Goal: Information Seeking & Learning: Check status

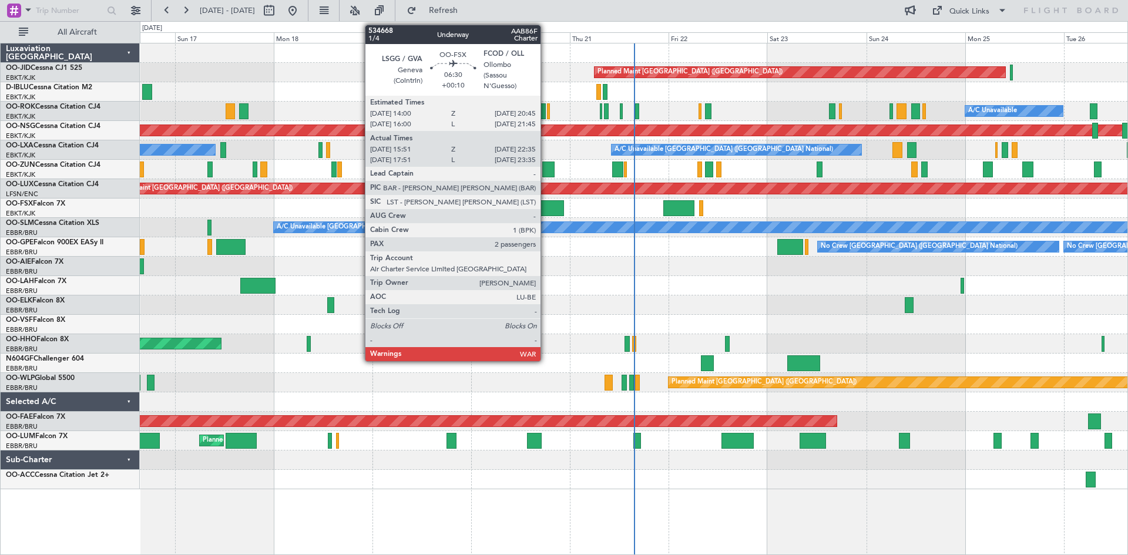
click at [546, 206] on div at bounding box center [550, 208] width 28 height 16
click at [545, 202] on div at bounding box center [550, 208] width 28 height 16
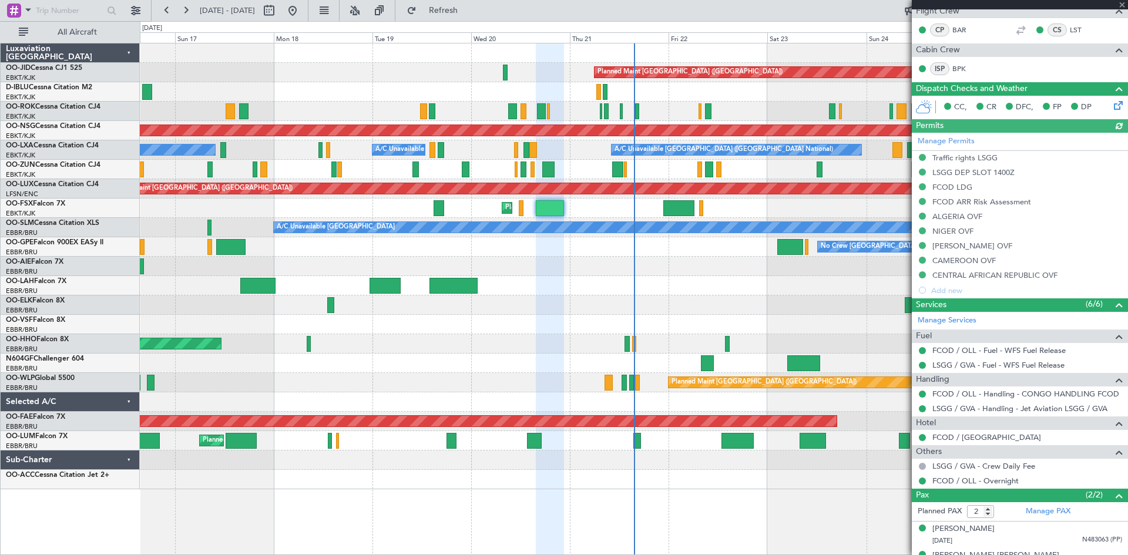
scroll to position [219, 0]
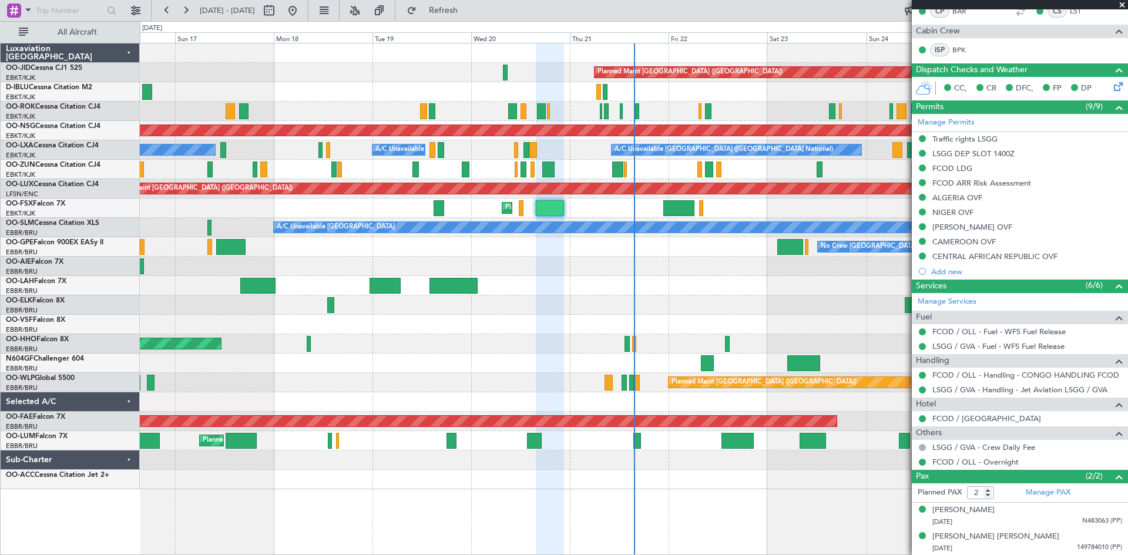
click at [1123, 3] on span at bounding box center [1123, 5] width 12 height 11
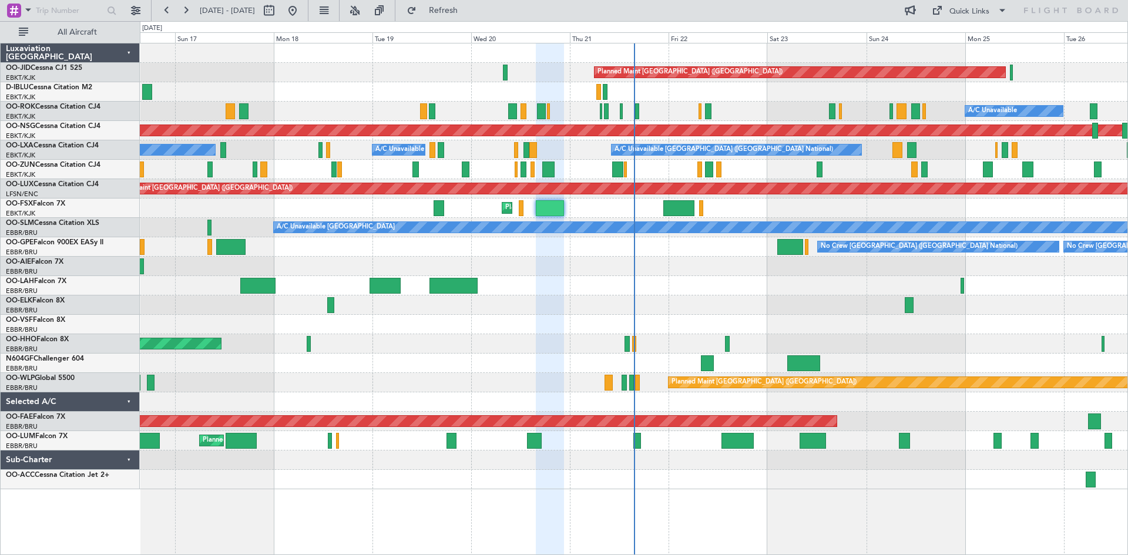
type input "0"
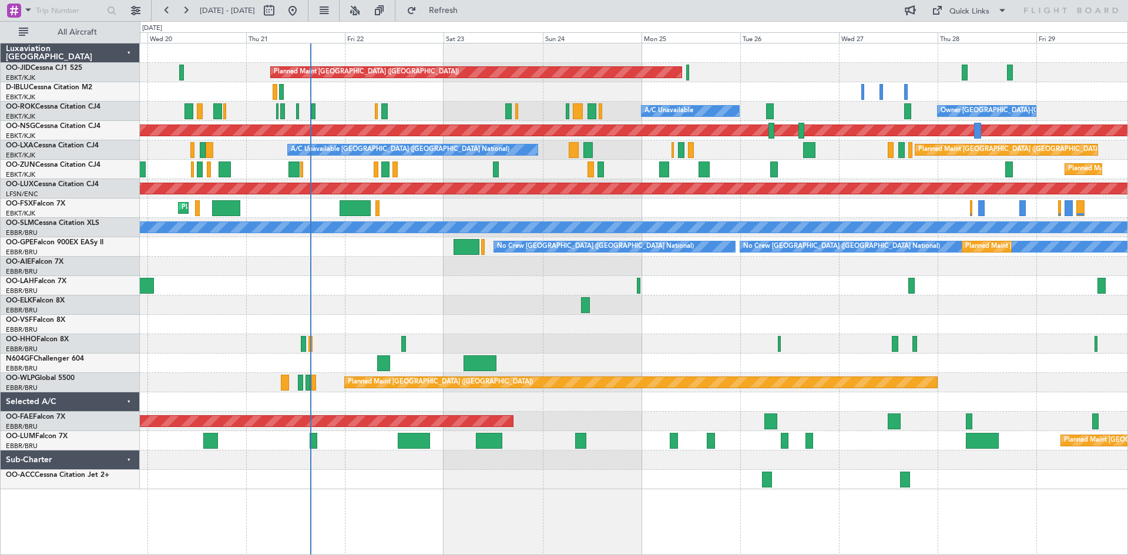
click at [706, 286] on div at bounding box center [634, 285] width 988 height 19
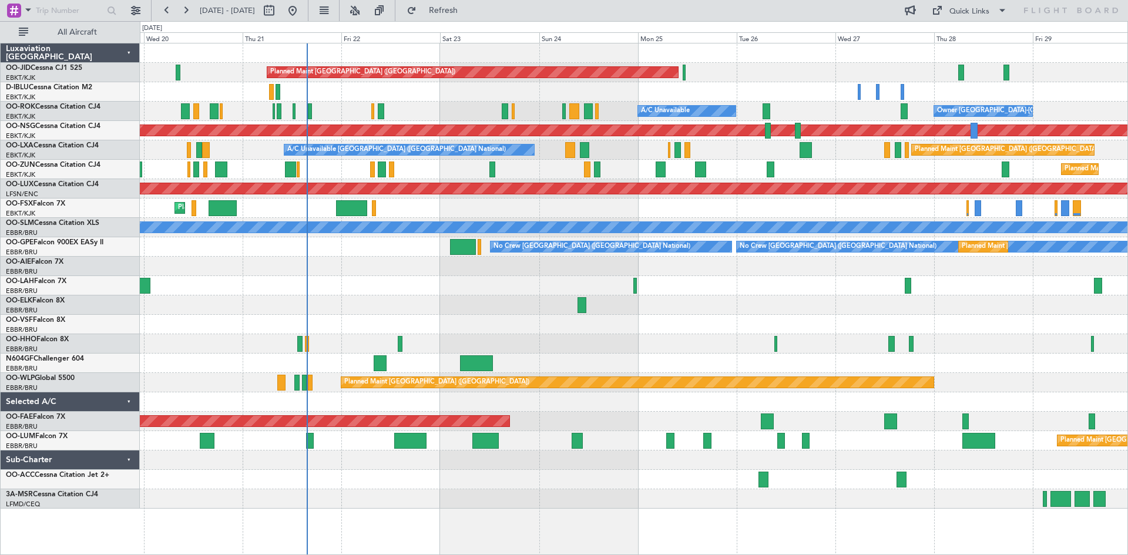
click at [650, 195] on div "Planned Maint [GEOGRAPHIC_DATA] ([GEOGRAPHIC_DATA]) Planned Maint [GEOGRAPHIC_D…" at bounding box center [634, 275] width 988 height 465
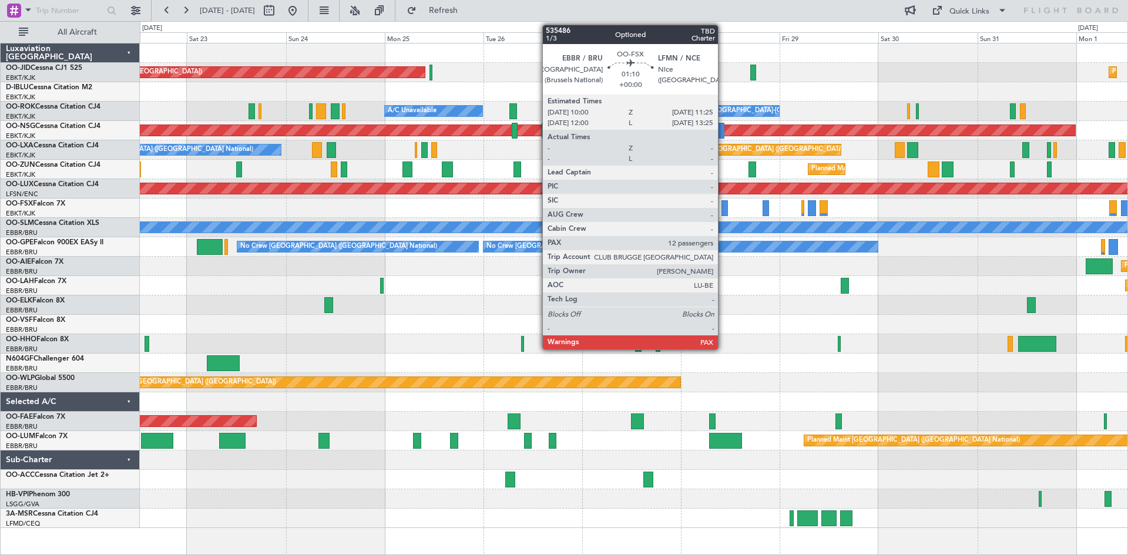
click at [723, 207] on div at bounding box center [725, 208] width 6 height 16
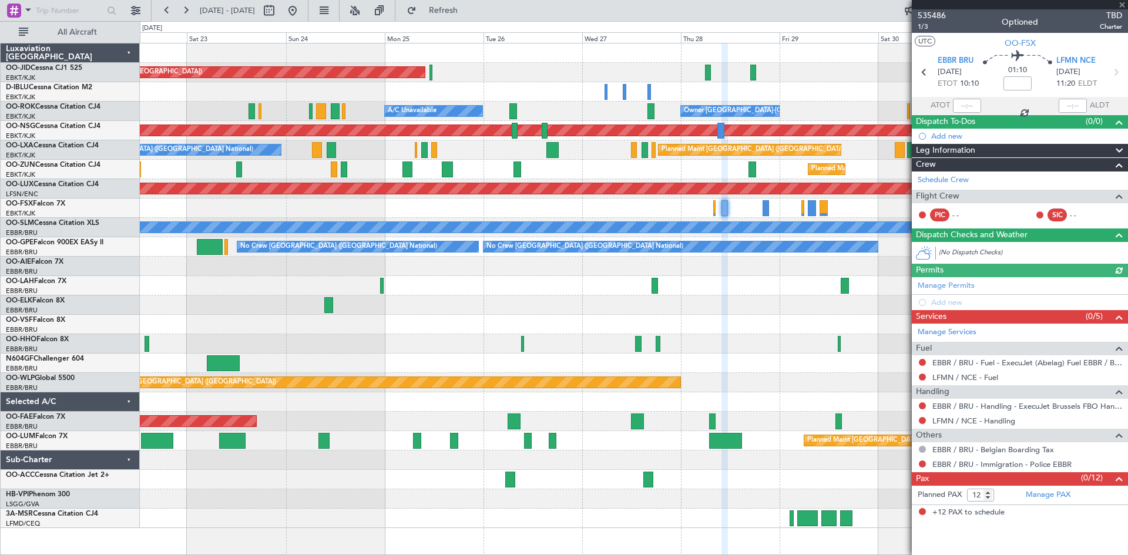
click at [1123, 5] on div at bounding box center [1020, 4] width 216 height 9
click at [1121, 4] on span at bounding box center [1123, 5] width 12 height 11
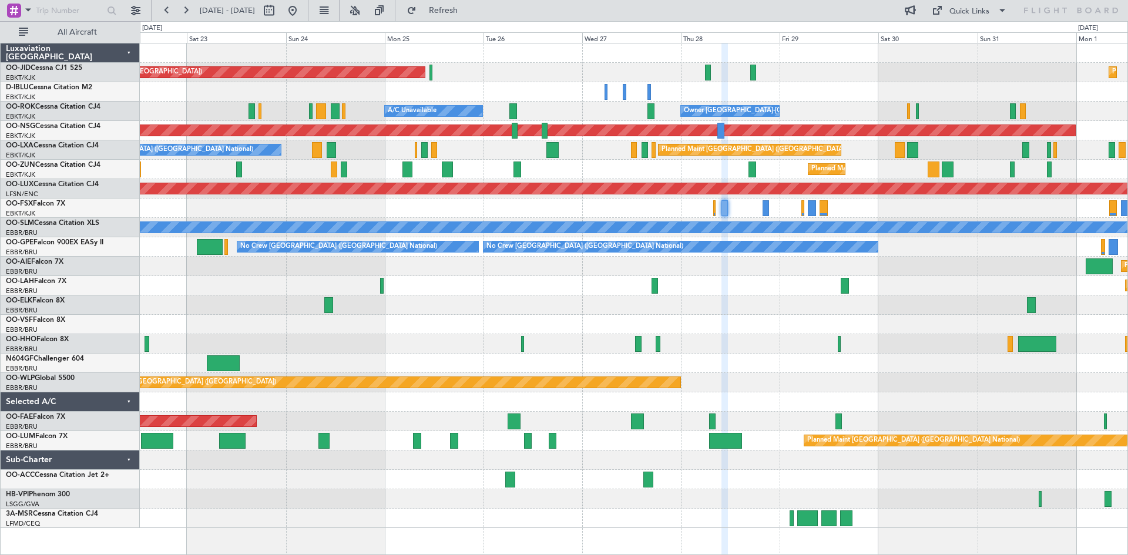
type input "0"
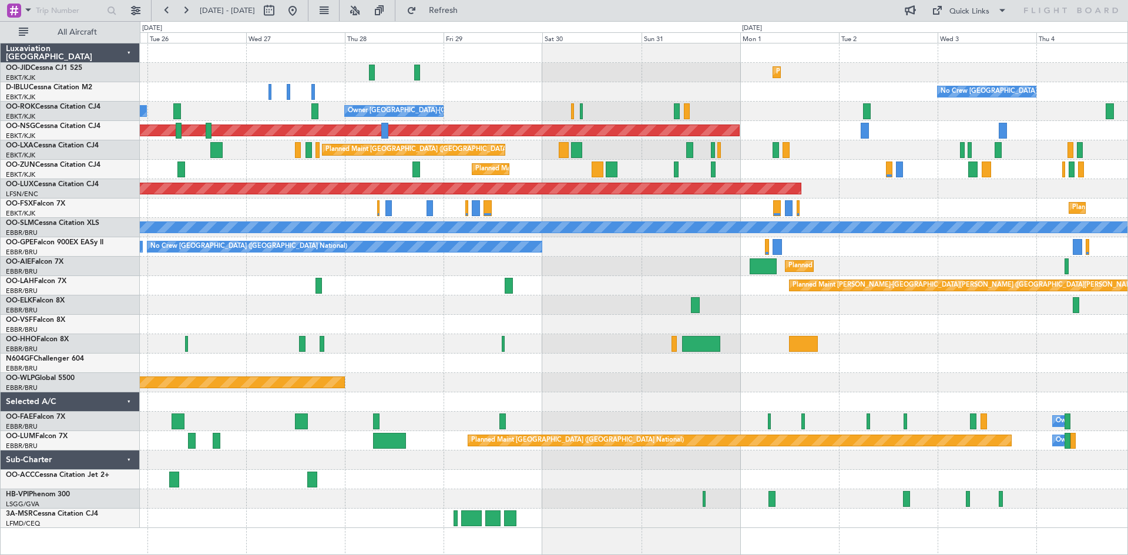
click at [571, 291] on div "Planned Maint Kortrijk-[GEOGRAPHIC_DATA] Planned Maint [GEOGRAPHIC_DATA] ([GEOG…" at bounding box center [634, 285] width 988 height 485
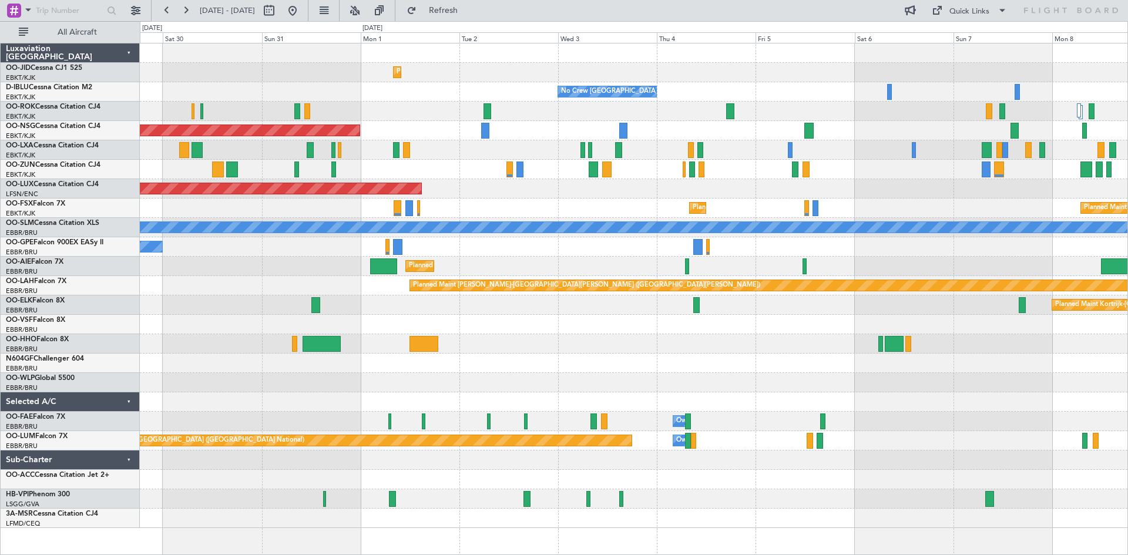
click at [610, 209] on div "Planned Maint Kortrijk-[GEOGRAPHIC_DATA] No Crew [GEOGRAPHIC_DATA] (Brussels Na…" at bounding box center [634, 285] width 988 height 485
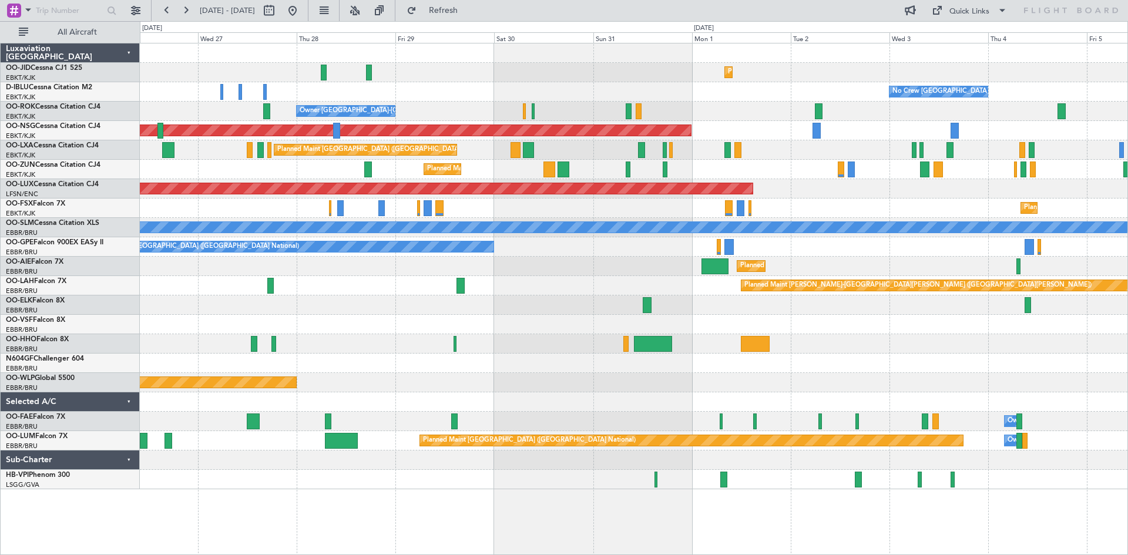
click at [842, 200] on div "Planned Maint Kortrijk-[GEOGRAPHIC_DATA]" at bounding box center [634, 208] width 988 height 19
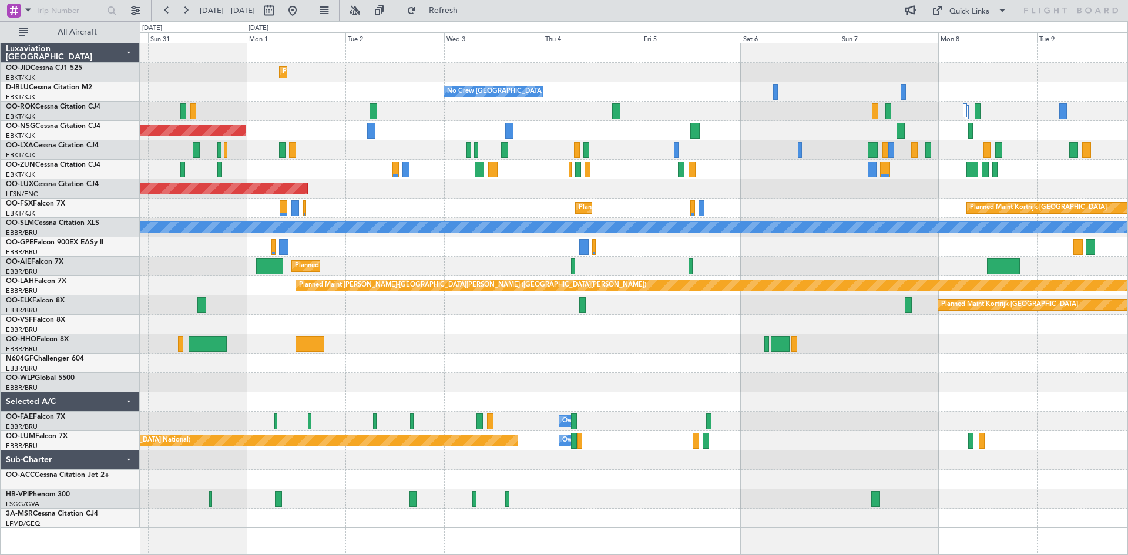
click at [444, 205] on div "Planned Maint Kortrijk-[GEOGRAPHIC_DATA] No Crew [GEOGRAPHIC_DATA] (Brussels Na…" at bounding box center [634, 285] width 988 height 485
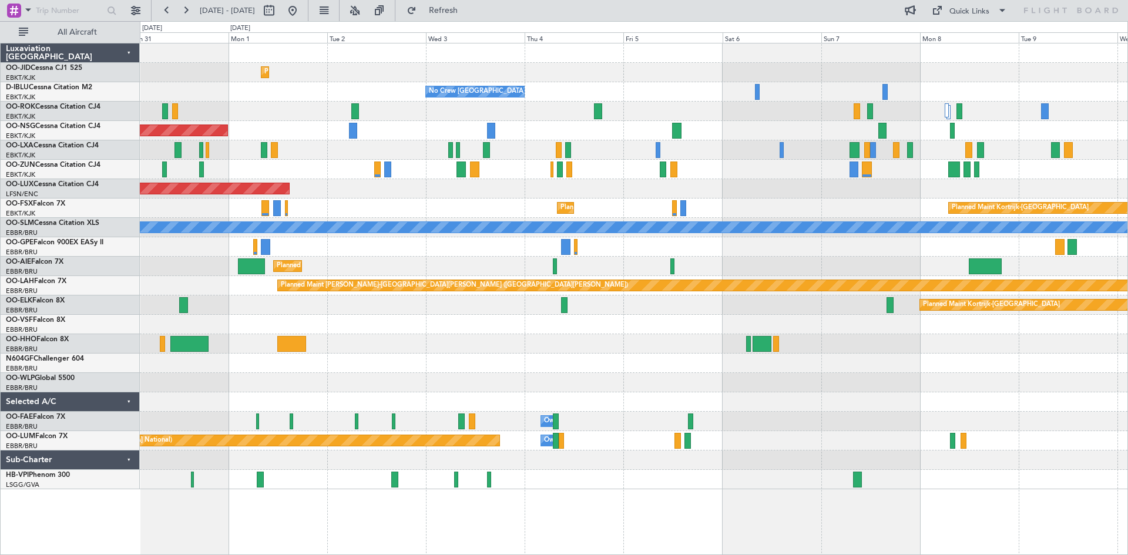
click at [903, 265] on div "Planned Maint [GEOGRAPHIC_DATA] ([GEOGRAPHIC_DATA])" at bounding box center [634, 266] width 988 height 19
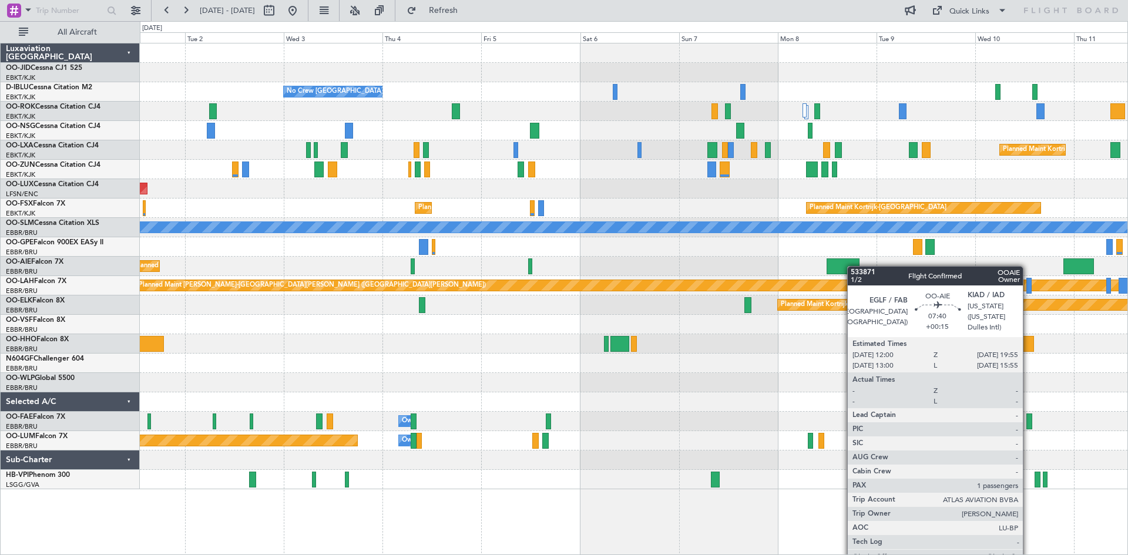
click at [669, 269] on div "Planned Maint [GEOGRAPHIC_DATA] ([GEOGRAPHIC_DATA])" at bounding box center [634, 266] width 988 height 19
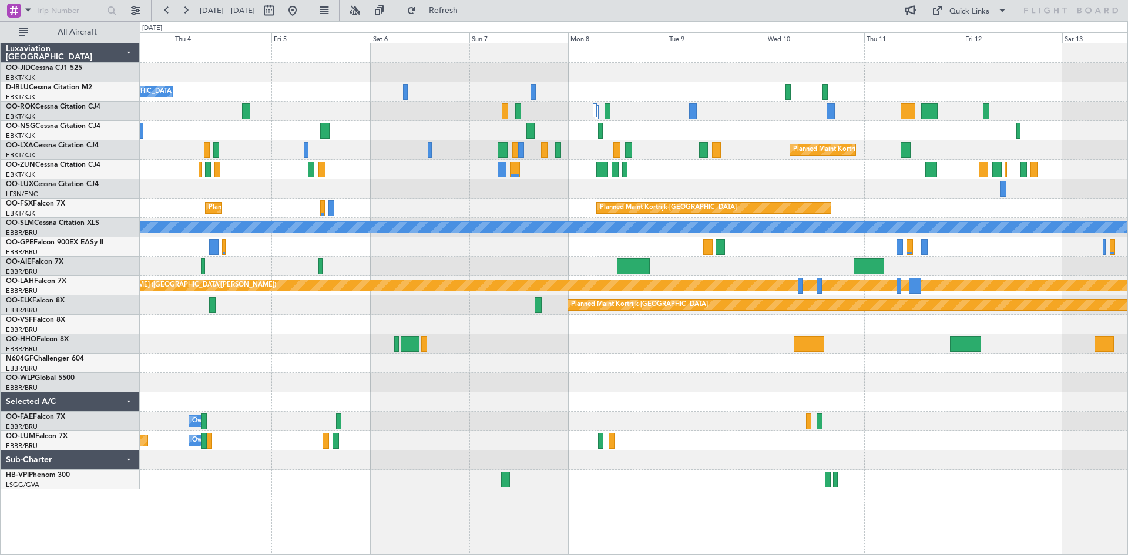
click at [669, 269] on div "Planned Maint [GEOGRAPHIC_DATA] ([GEOGRAPHIC_DATA])" at bounding box center [634, 266] width 988 height 19
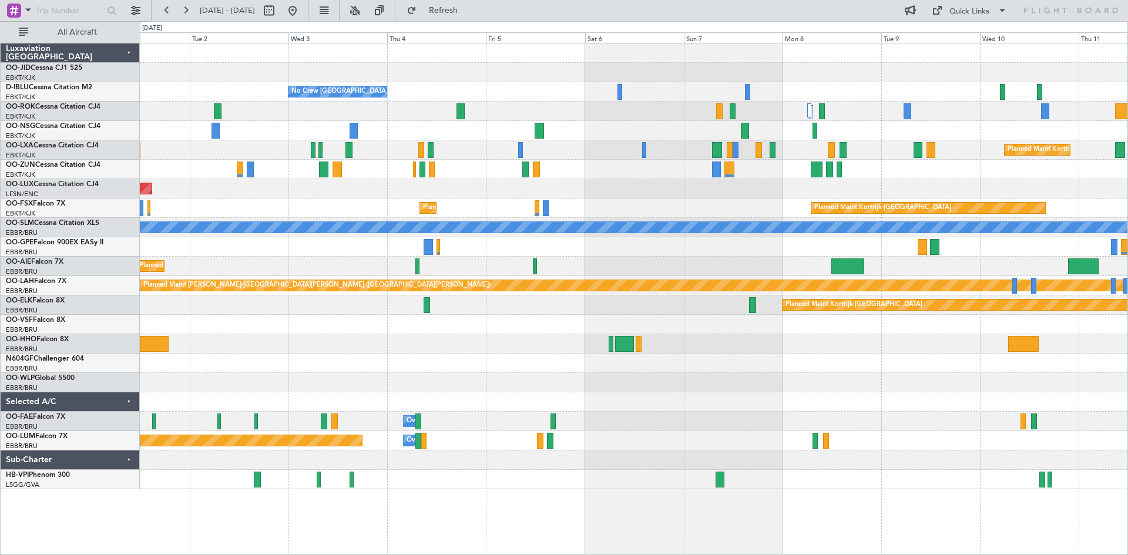
click at [865, 199] on div "Planned Maint Kortrijk-[GEOGRAPHIC_DATA] No Crew [GEOGRAPHIC_DATA] (Brussels Na…" at bounding box center [634, 266] width 988 height 446
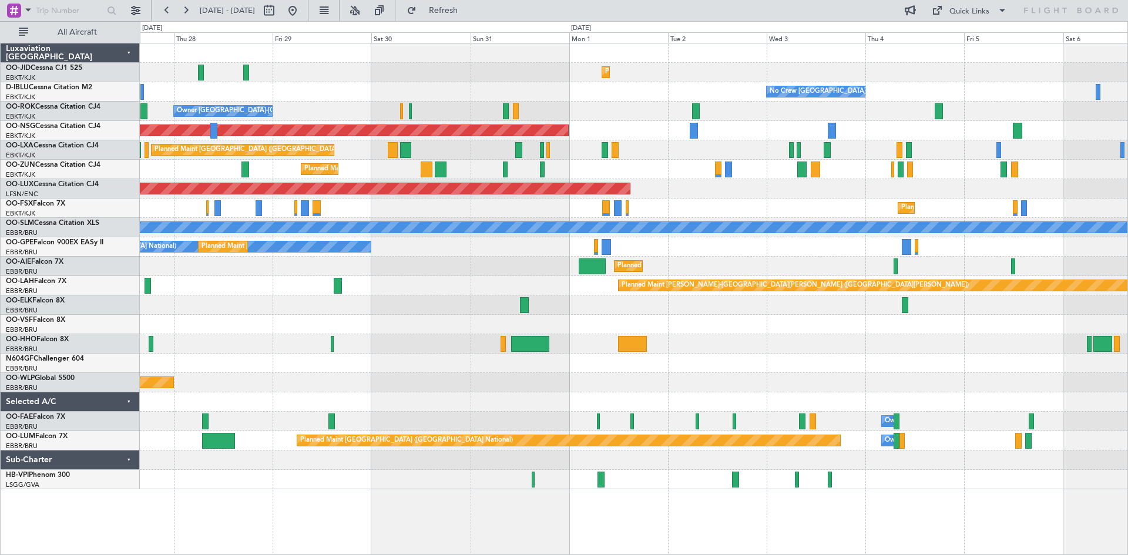
click at [874, 227] on div "A/C Unavailable [GEOGRAPHIC_DATA]" at bounding box center [651, 227] width 2930 height 11
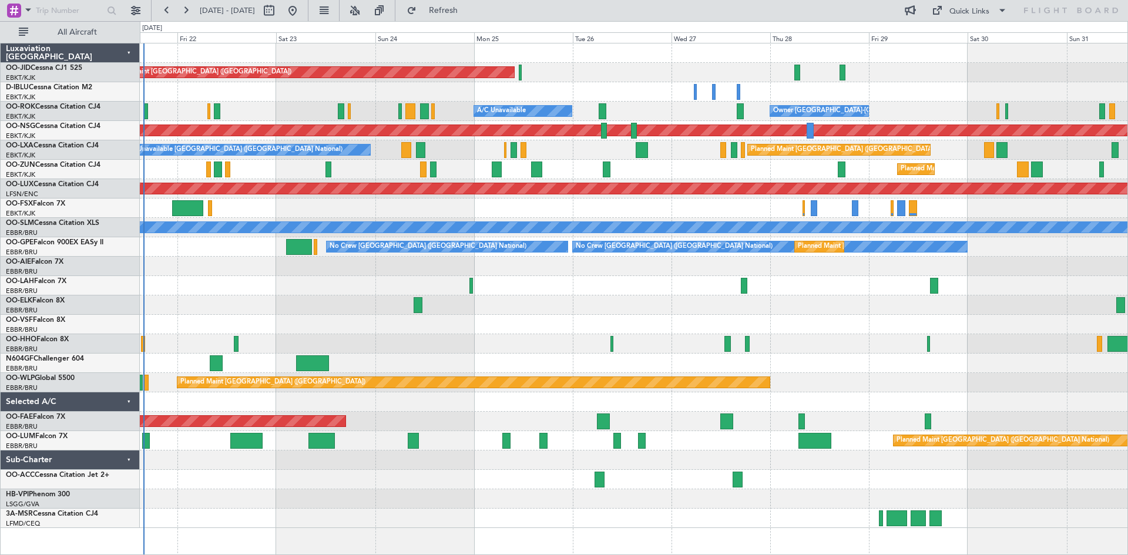
click at [905, 284] on div "Planned Maint [GEOGRAPHIC_DATA] ([GEOGRAPHIC_DATA]) Planned Maint [GEOGRAPHIC_D…" at bounding box center [634, 285] width 988 height 485
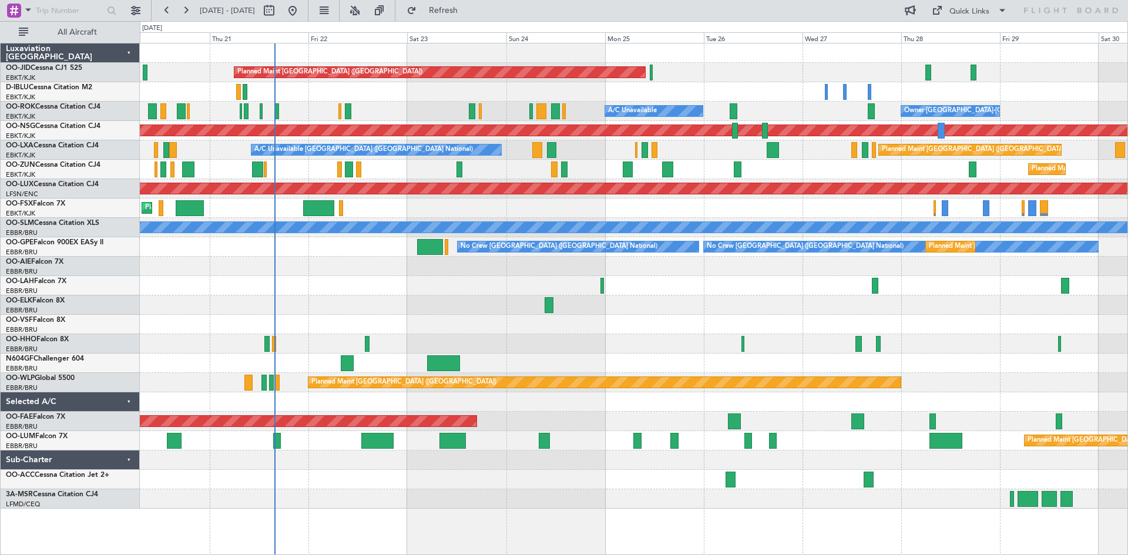
click at [696, 286] on div "Planned Maint [PERSON_NAME]-[GEOGRAPHIC_DATA][PERSON_NAME] ([GEOGRAPHIC_DATA][P…" at bounding box center [634, 285] width 988 height 19
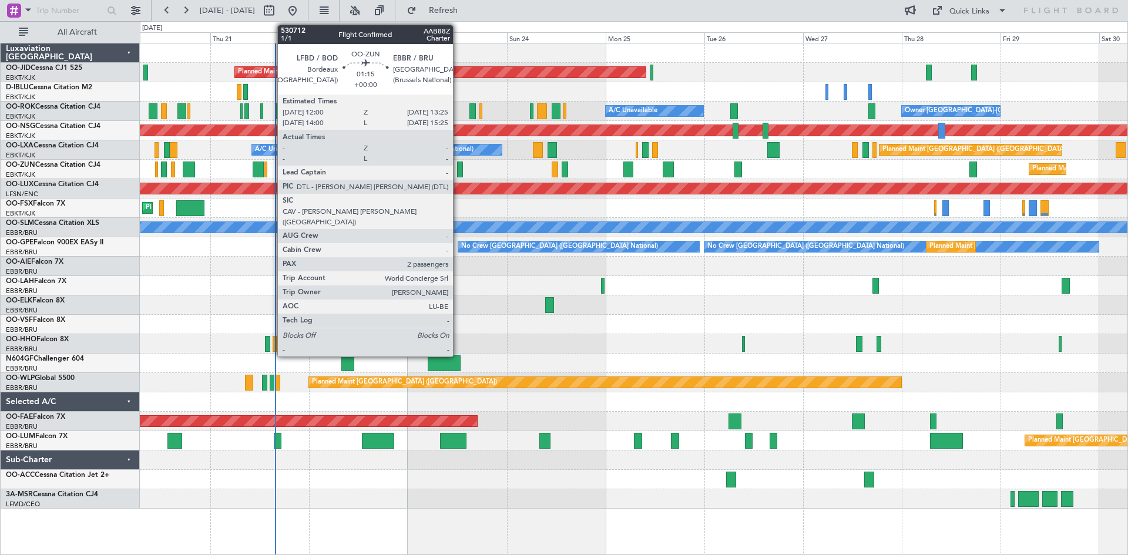
click at [458, 169] on div at bounding box center [460, 170] width 6 height 16
click at [460, 168] on div at bounding box center [460, 170] width 6 height 16
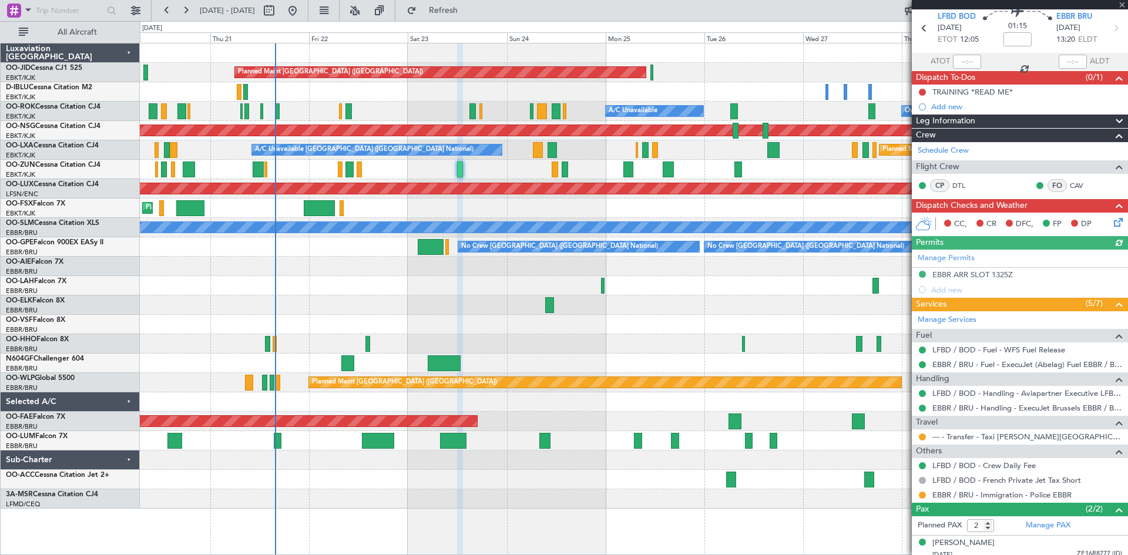
scroll to position [77, 0]
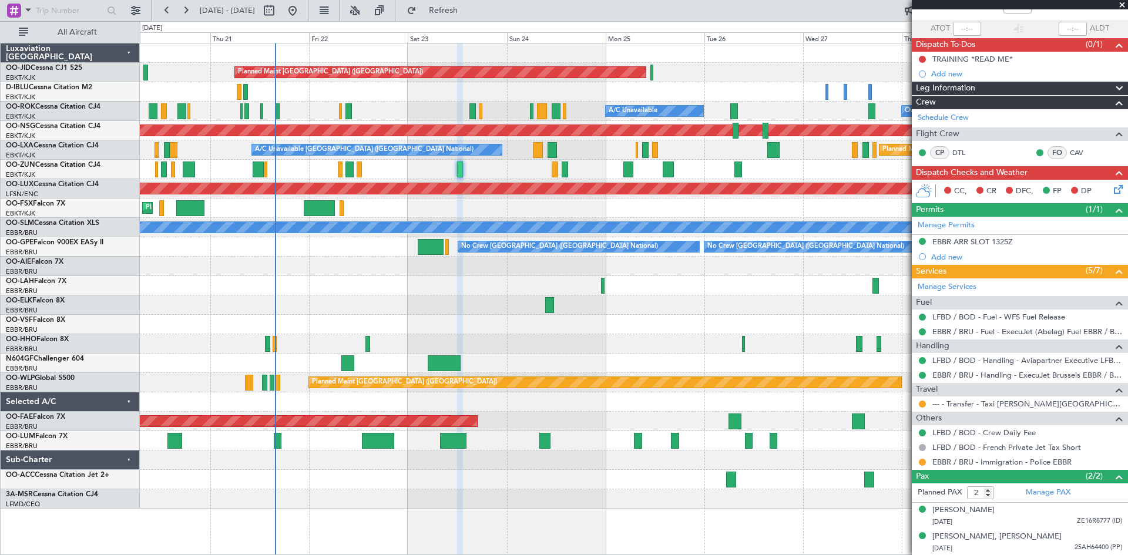
click at [1121, 3] on span at bounding box center [1123, 5] width 12 height 11
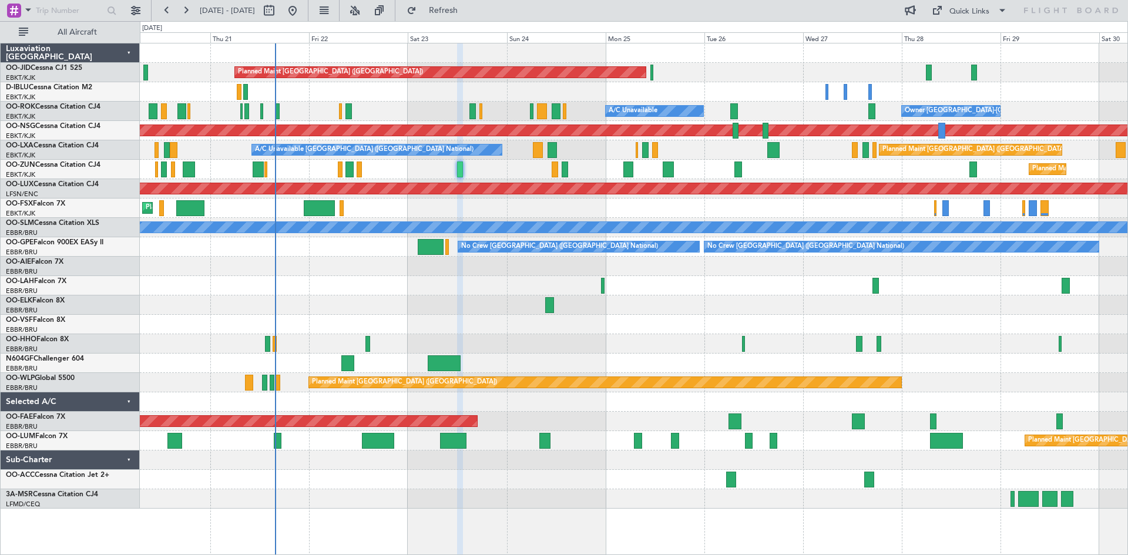
type input "0"
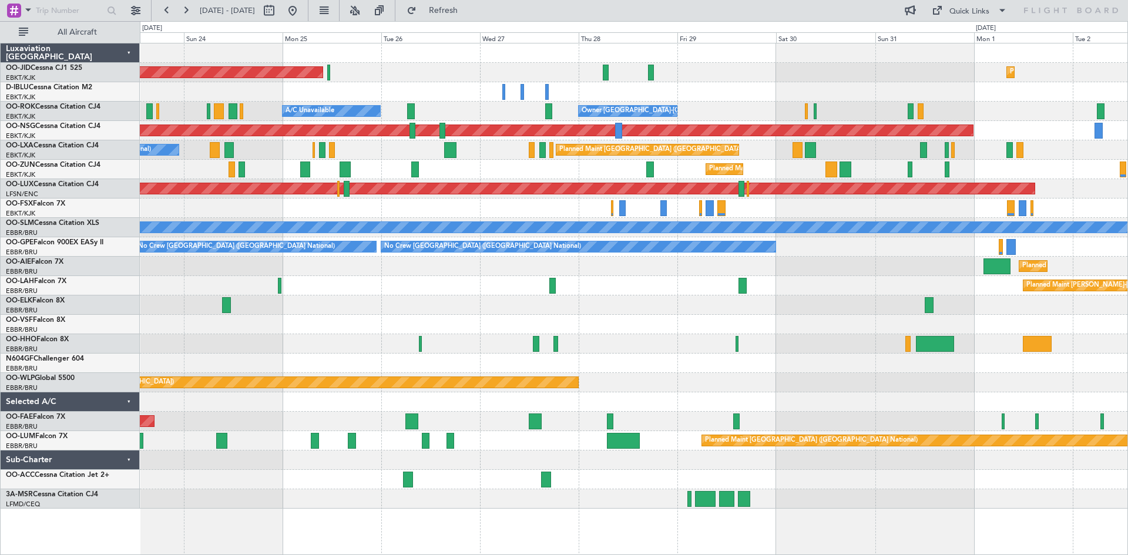
click at [511, 313] on div at bounding box center [634, 305] width 988 height 19
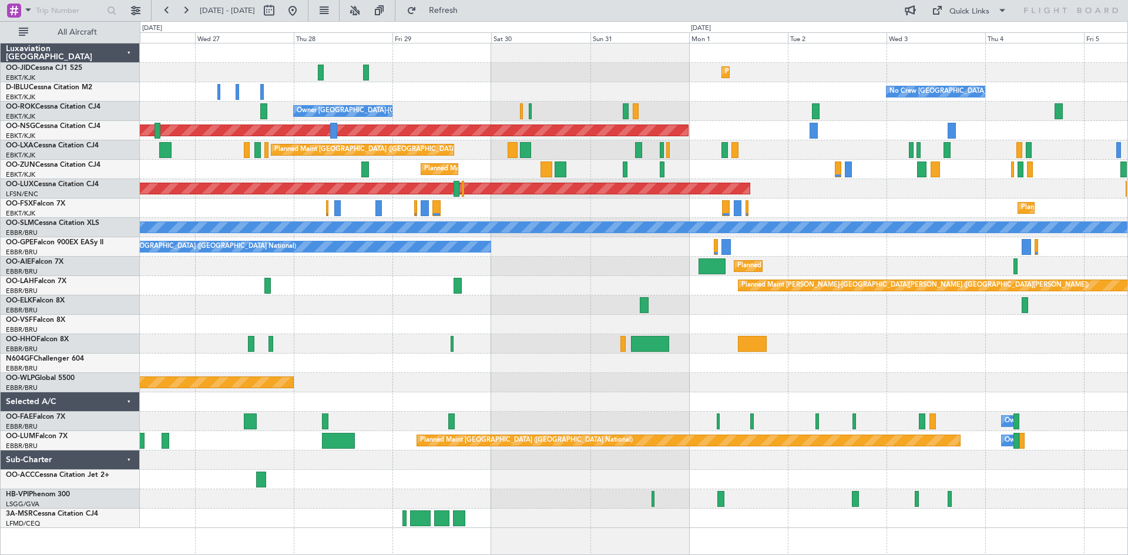
click at [762, 320] on div "Planned Maint Kortrijk-[GEOGRAPHIC_DATA] Planned Maint [GEOGRAPHIC_DATA] ([GEOG…" at bounding box center [634, 285] width 988 height 485
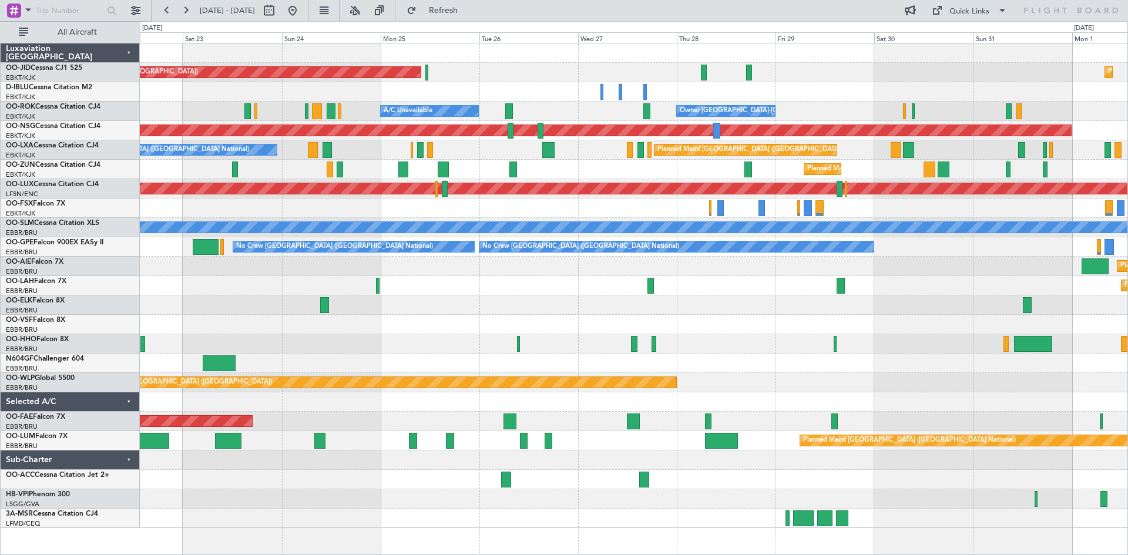
click at [914, 270] on div "Planned Maint [GEOGRAPHIC_DATA] ([GEOGRAPHIC_DATA])" at bounding box center [634, 266] width 988 height 19
click at [725, 274] on div "Planned Maint [GEOGRAPHIC_DATA] ([GEOGRAPHIC_DATA])" at bounding box center [634, 266] width 988 height 19
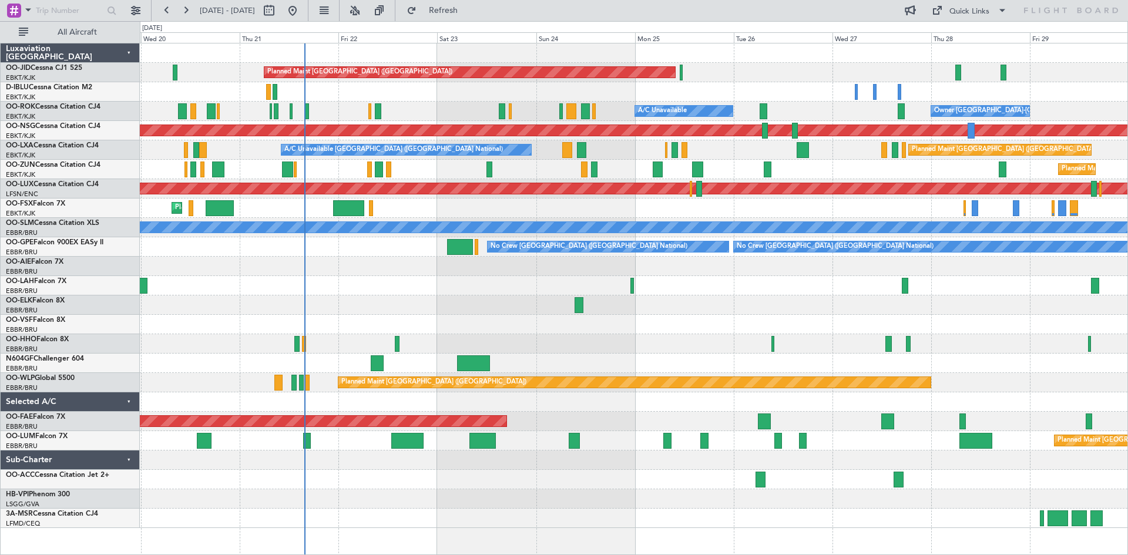
click at [935, 266] on div "Planned Maint [GEOGRAPHIC_DATA] ([GEOGRAPHIC_DATA])" at bounding box center [634, 266] width 988 height 19
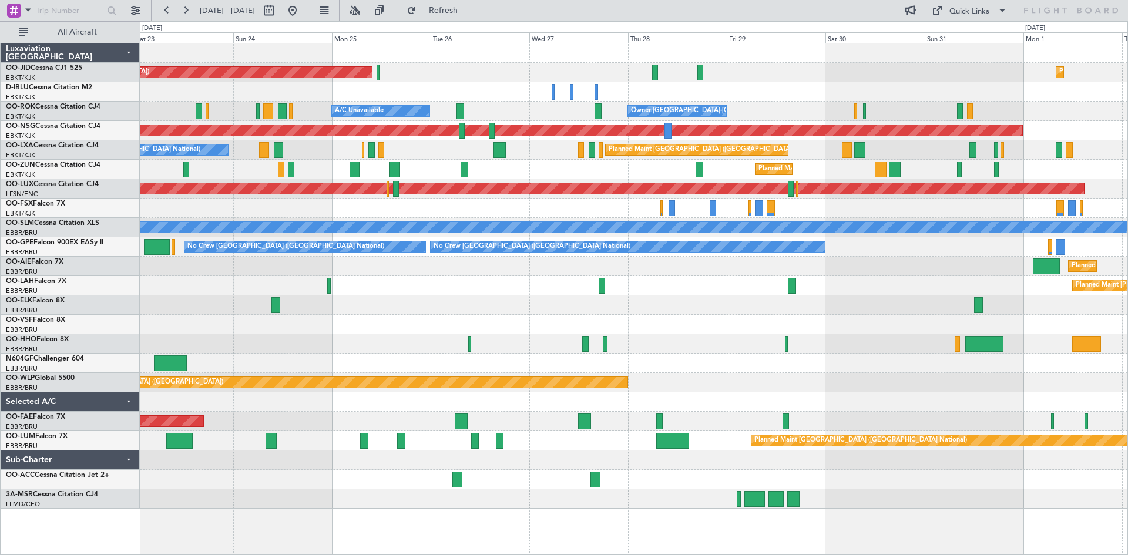
click at [703, 282] on div "Planned Maint [PERSON_NAME]-[GEOGRAPHIC_DATA][PERSON_NAME] ([GEOGRAPHIC_DATA][P…" at bounding box center [634, 285] width 988 height 19
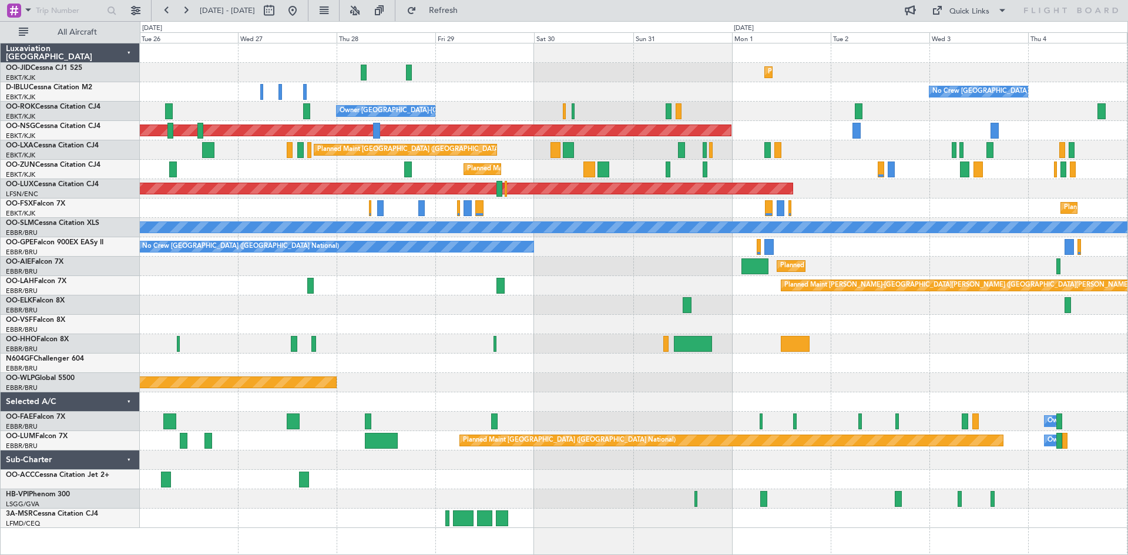
click at [747, 165] on div "Planned Maint Kortrijk-[GEOGRAPHIC_DATA] Planned Maint [GEOGRAPHIC_DATA] ([GEOG…" at bounding box center [634, 285] width 988 height 485
click at [745, 165] on div "Planned Maint Kortrijk-[GEOGRAPHIC_DATA]" at bounding box center [634, 169] width 988 height 19
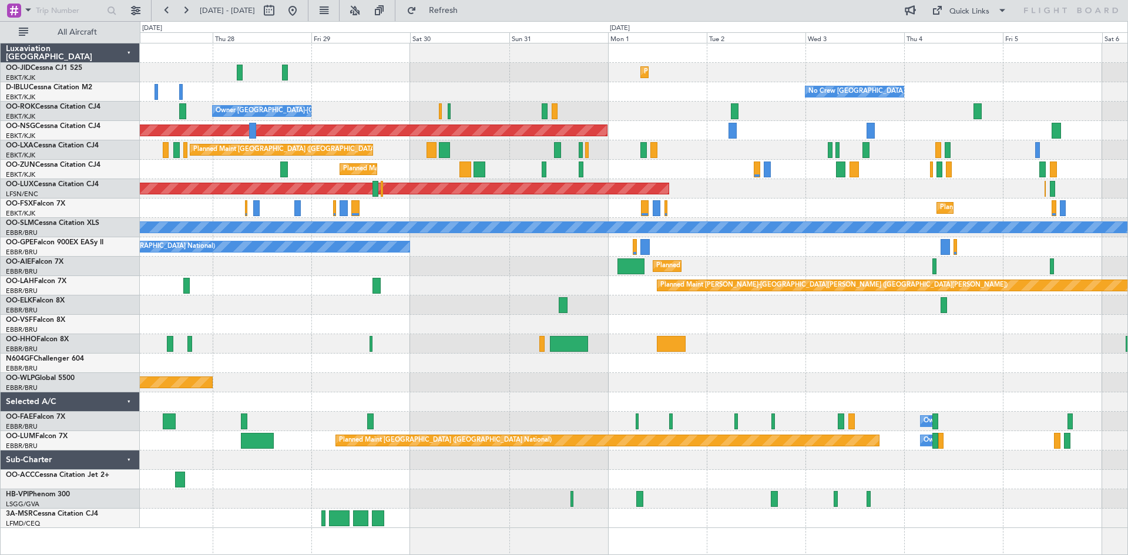
click at [836, 169] on div at bounding box center [840, 170] width 9 height 16
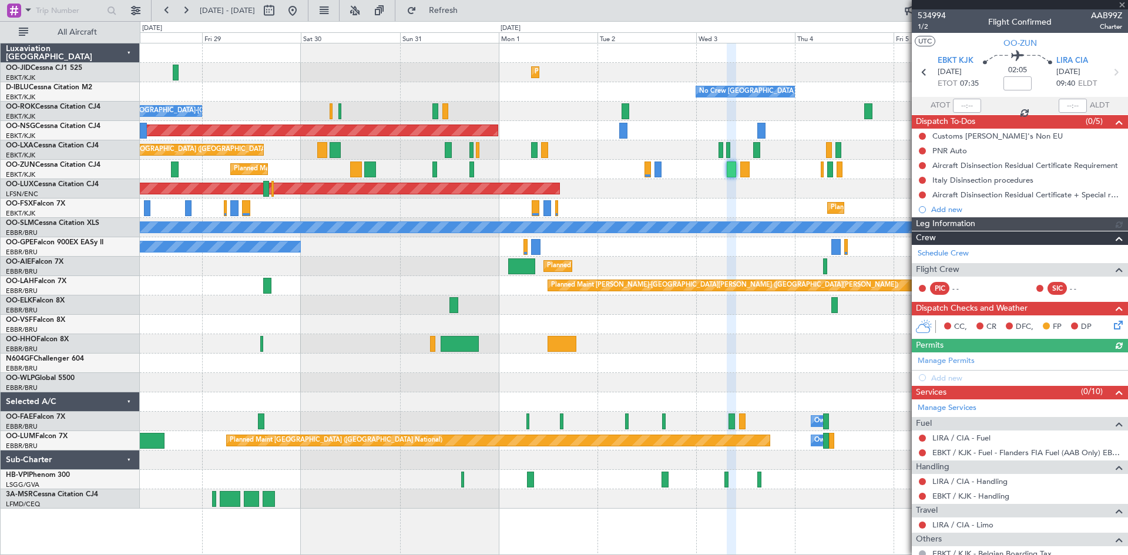
click at [1123, 4] on div at bounding box center [1020, 4] width 216 height 9
click at [1123, 3] on div at bounding box center [1020, 4] width 216 height 9
click at [1122, 5] on span at bounding box center [1123, 5] width 12 height 11
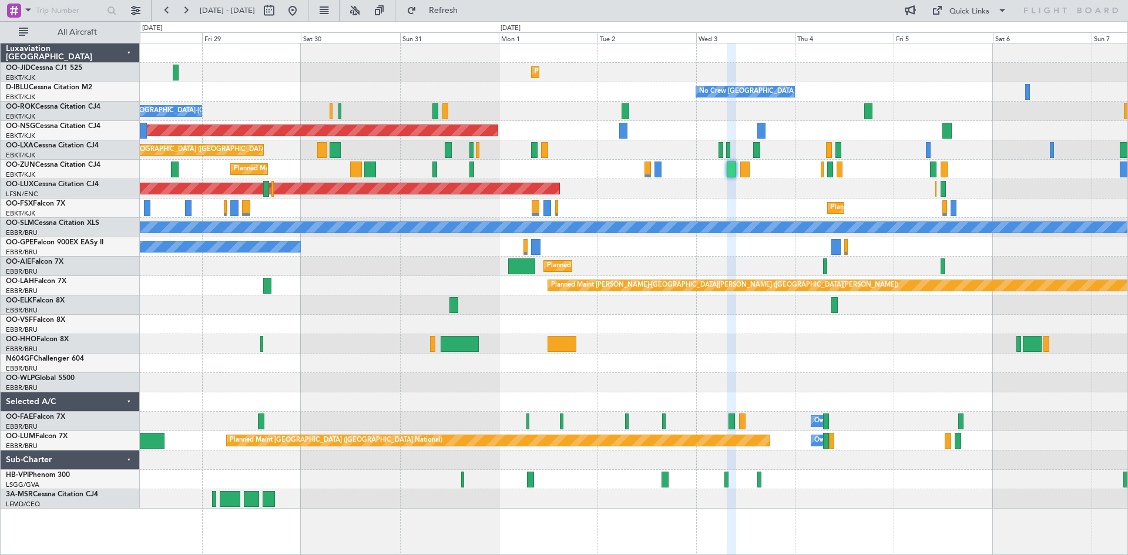
type input "0"
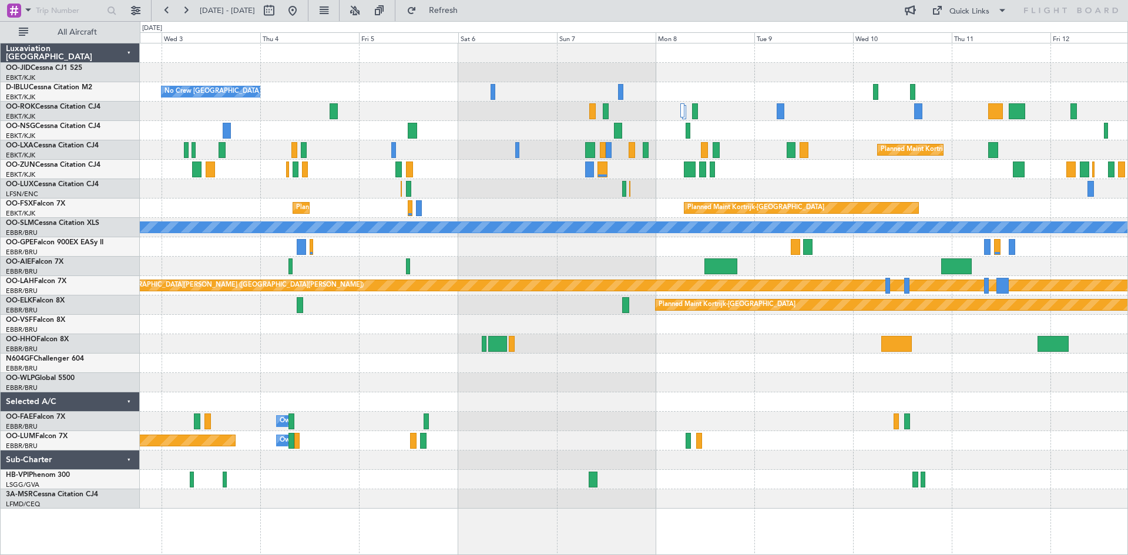
click at [458, 161] on div "Planned Maint Kortrijk-[GEOGRAPHIC_DATA] No Crew [GEOGRAPHIC_DATA] (Brussels Na…" at bounding box center [634, 275] width 988 height 465
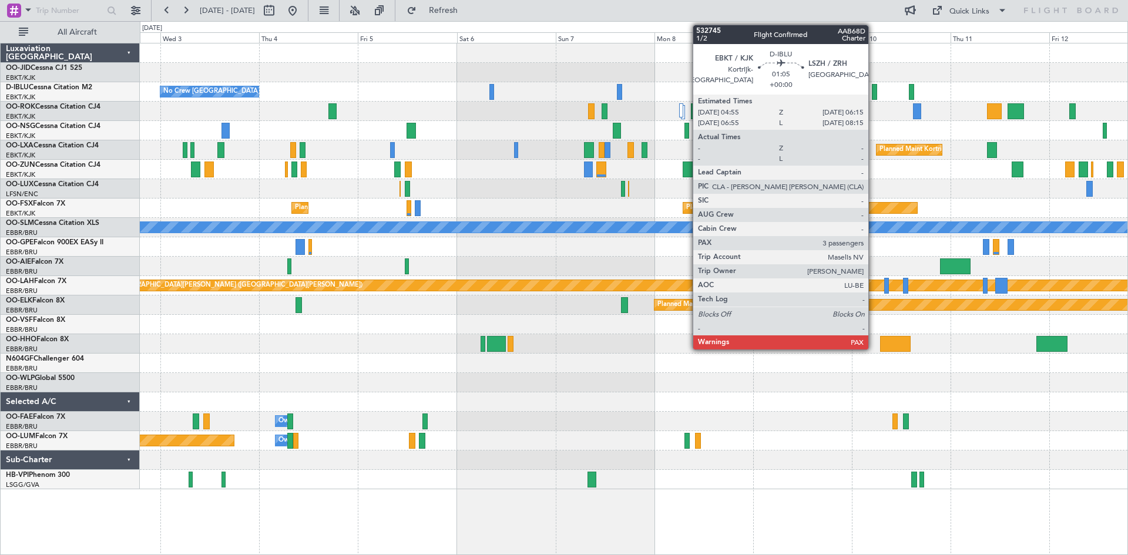
click at [874, 91] on div at bounding box center [875, 92] width 6 height 16
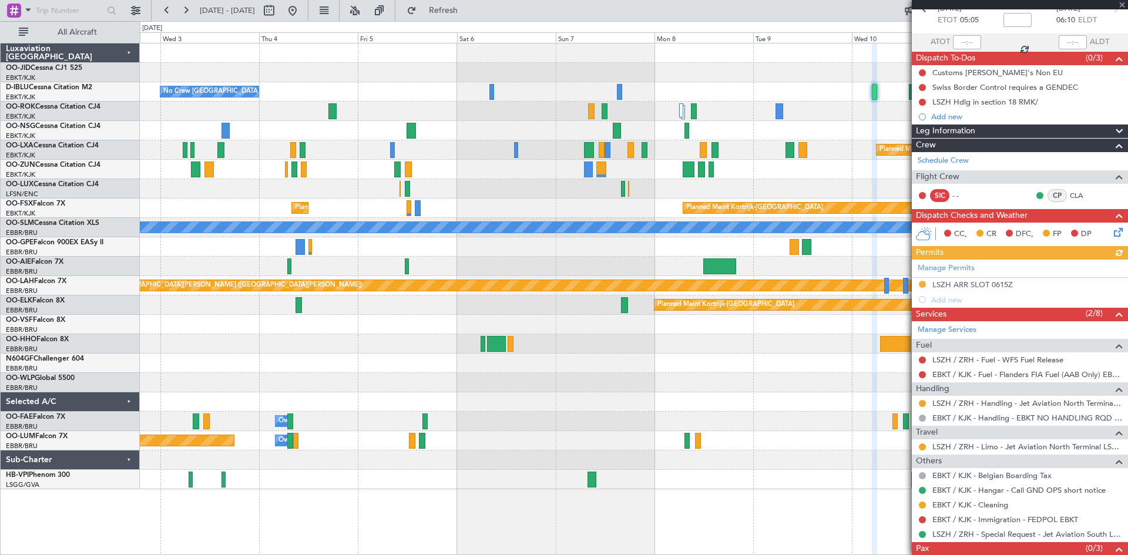
scroll to position [98, 0]
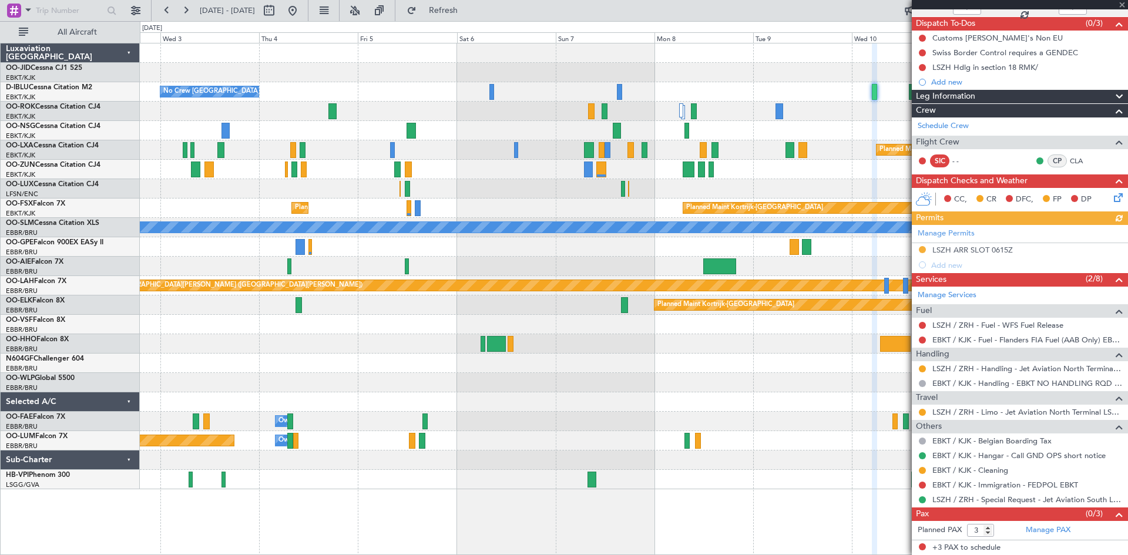
click at [1122, 4] on div at bounding box center [1020, 4] width 216 height 9
